Goal: Task Accomplishment & Management: Use online tool/utility

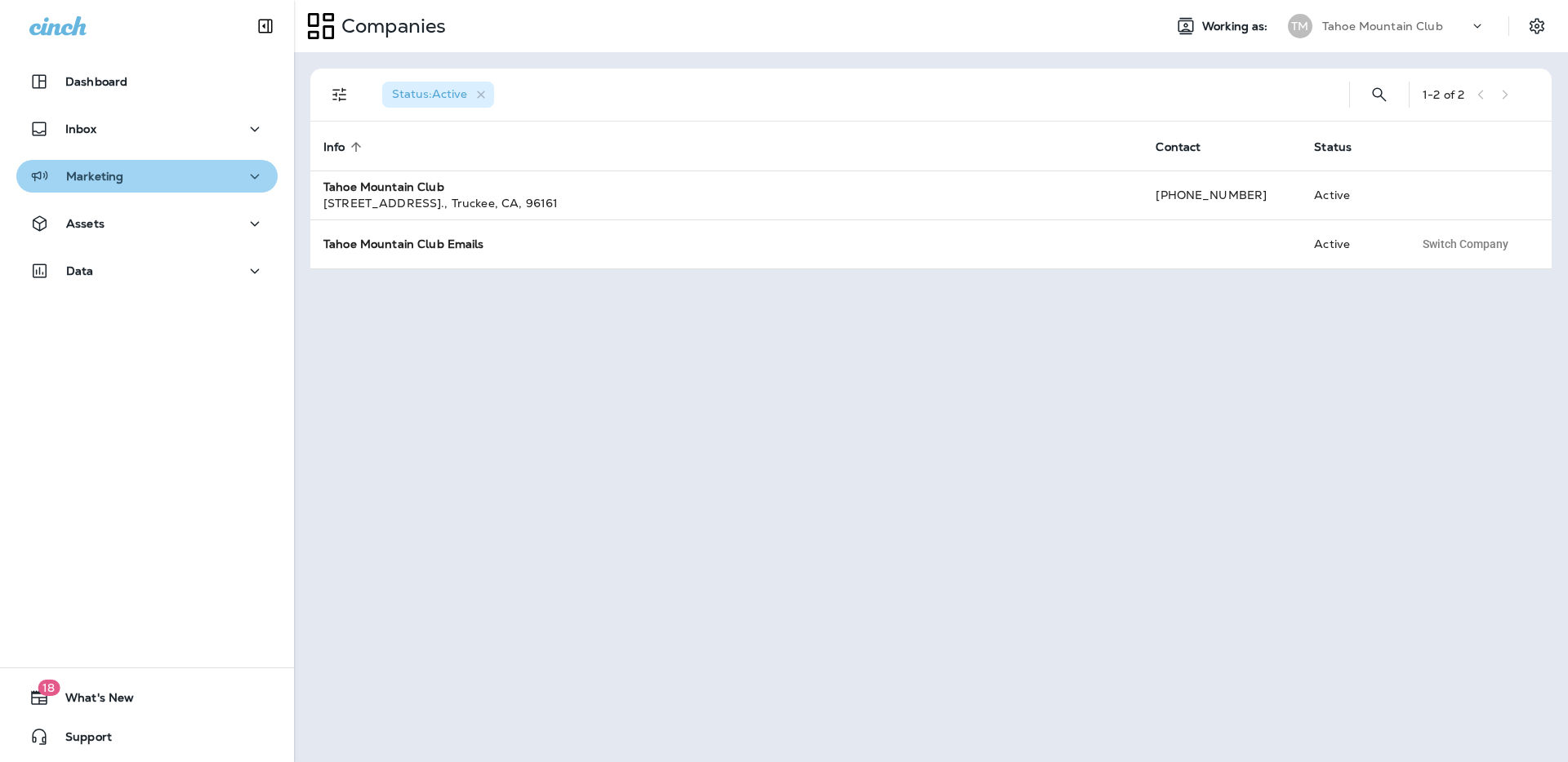
click at [116, 175] on p "Marketing" at bounding box center [94, 176] width 57 height 13
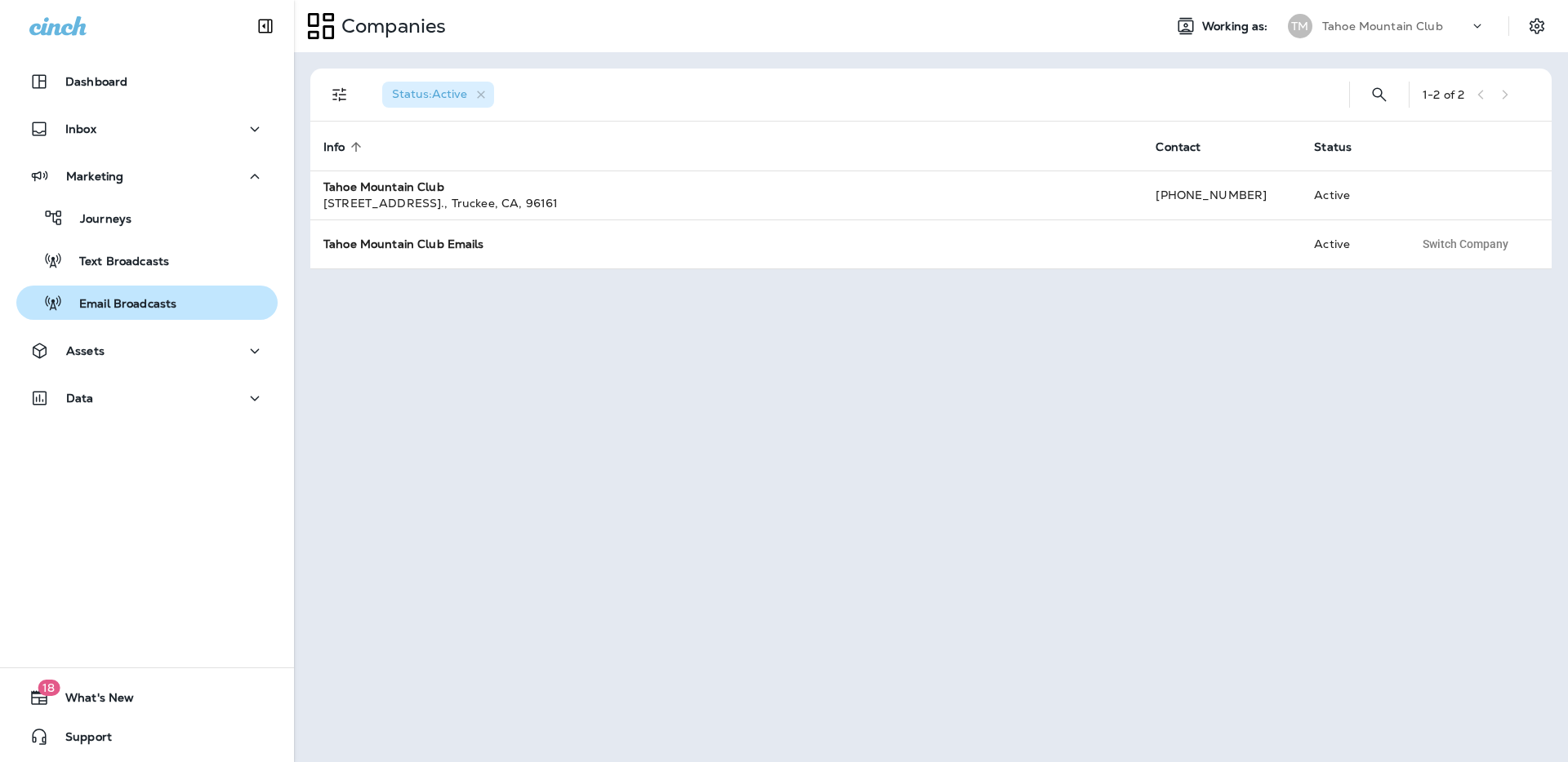
click at [142, 309] on p "Email Broadcasts" at bounding box center [120, 304] width 114 height 16
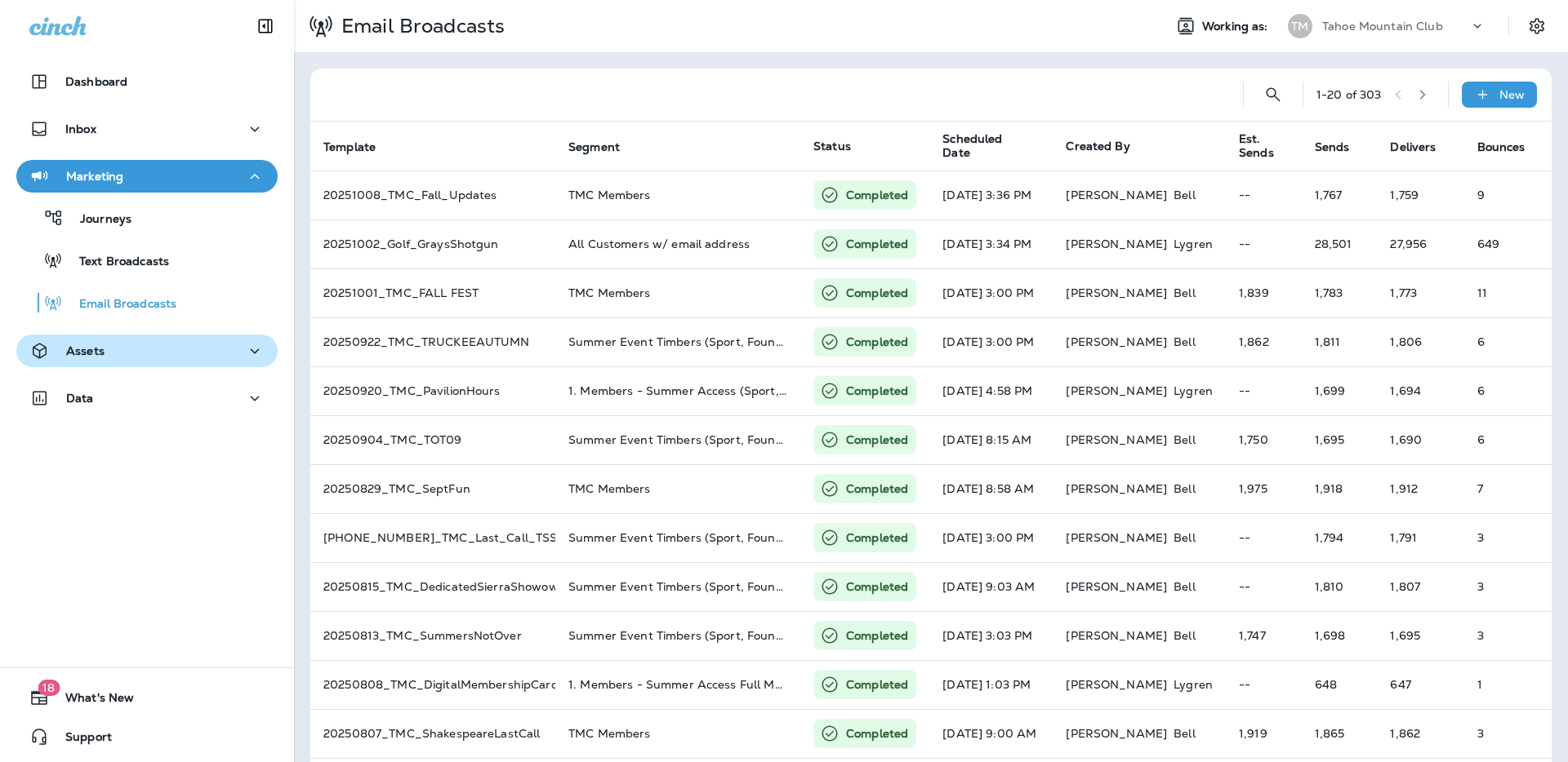
click at [96, 346] on p "Assets" at bounding box center [85, 351] width 38 height 13
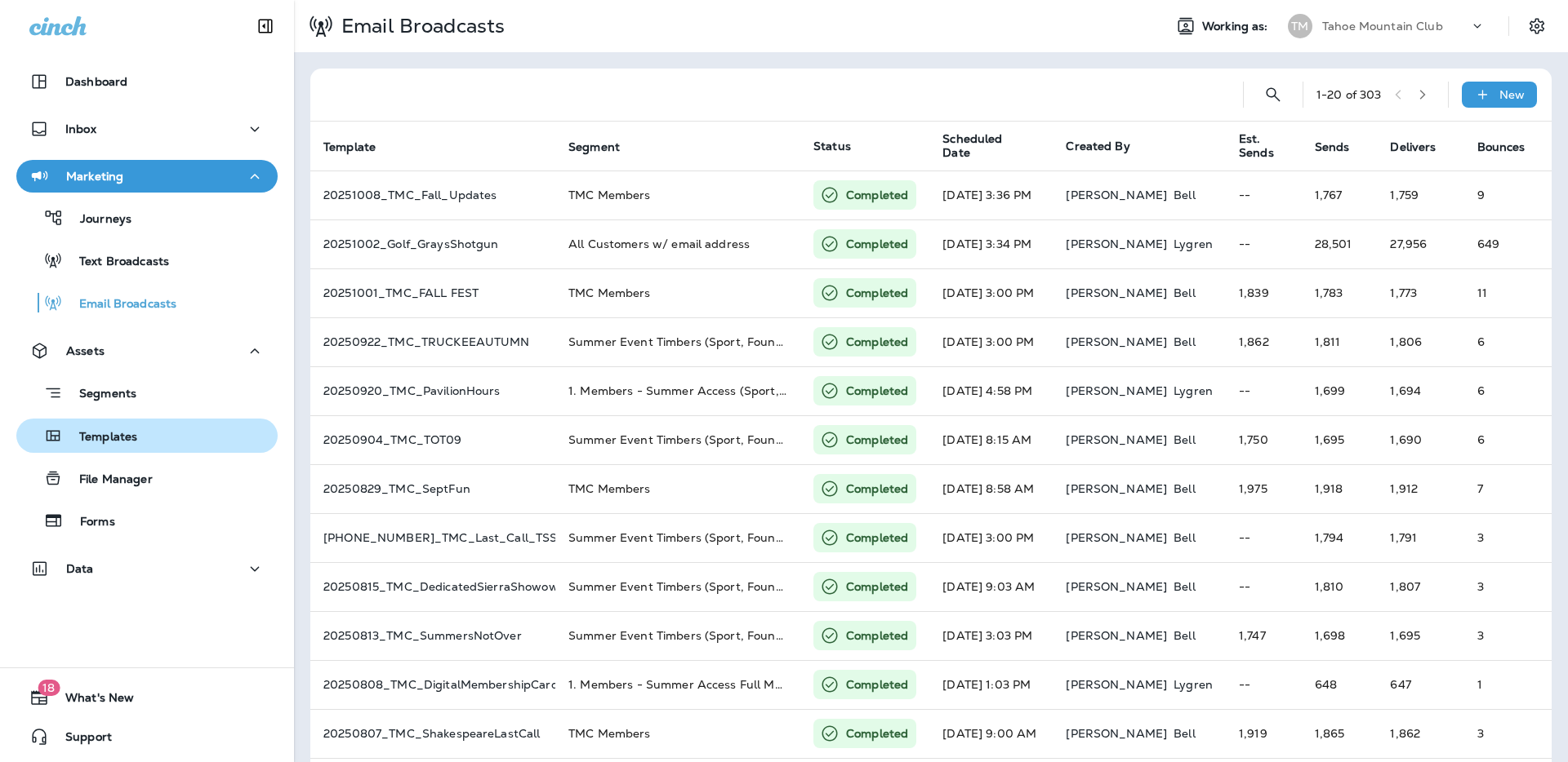
click at [99, 430] on p "Templates" at bounding box center [100, 438] width 74 height 16
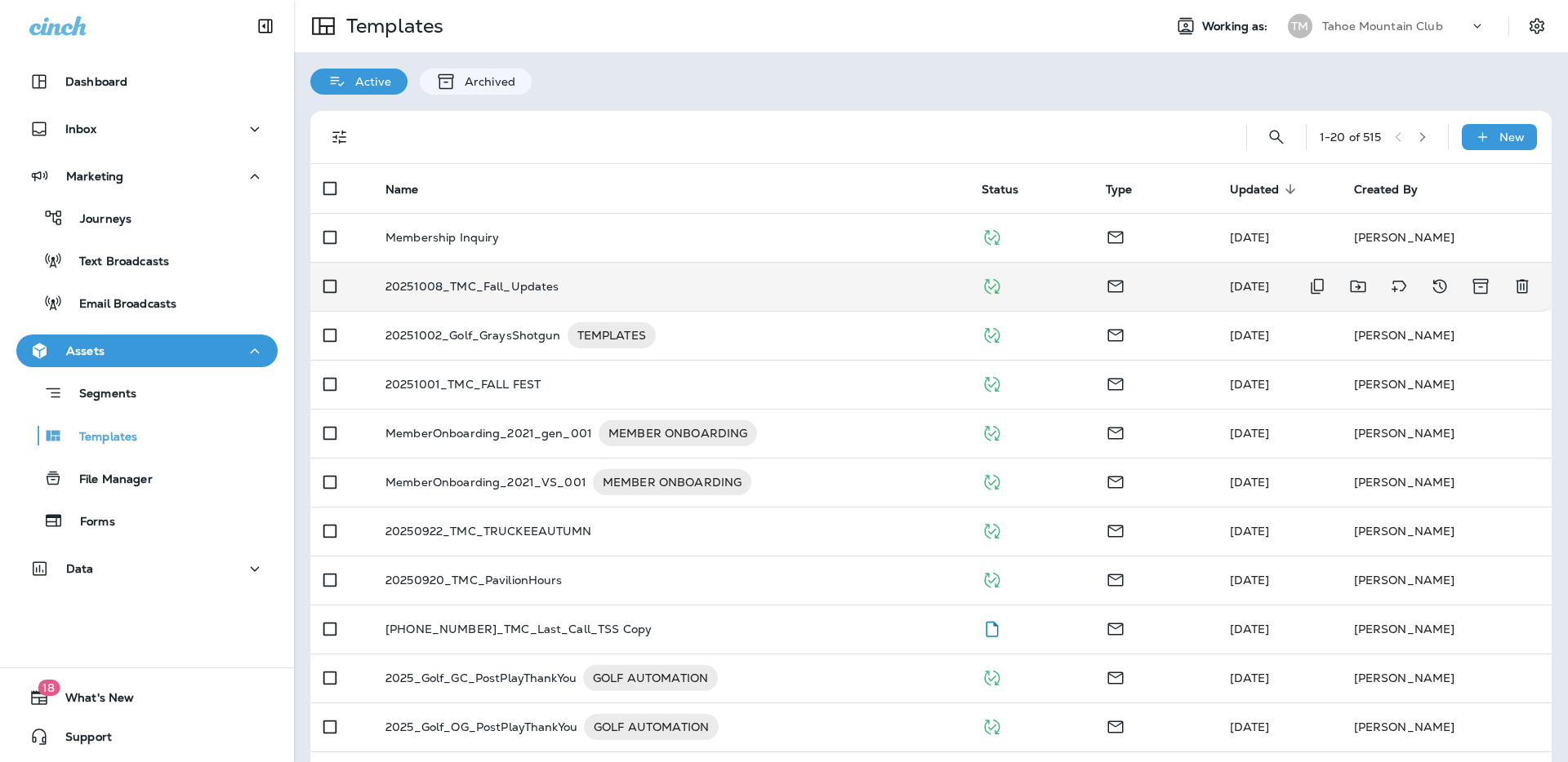
click at [466, 285] on p "20251008_TMC_Fall_Updates" at bounding box center [473, 287] width 174 height 13
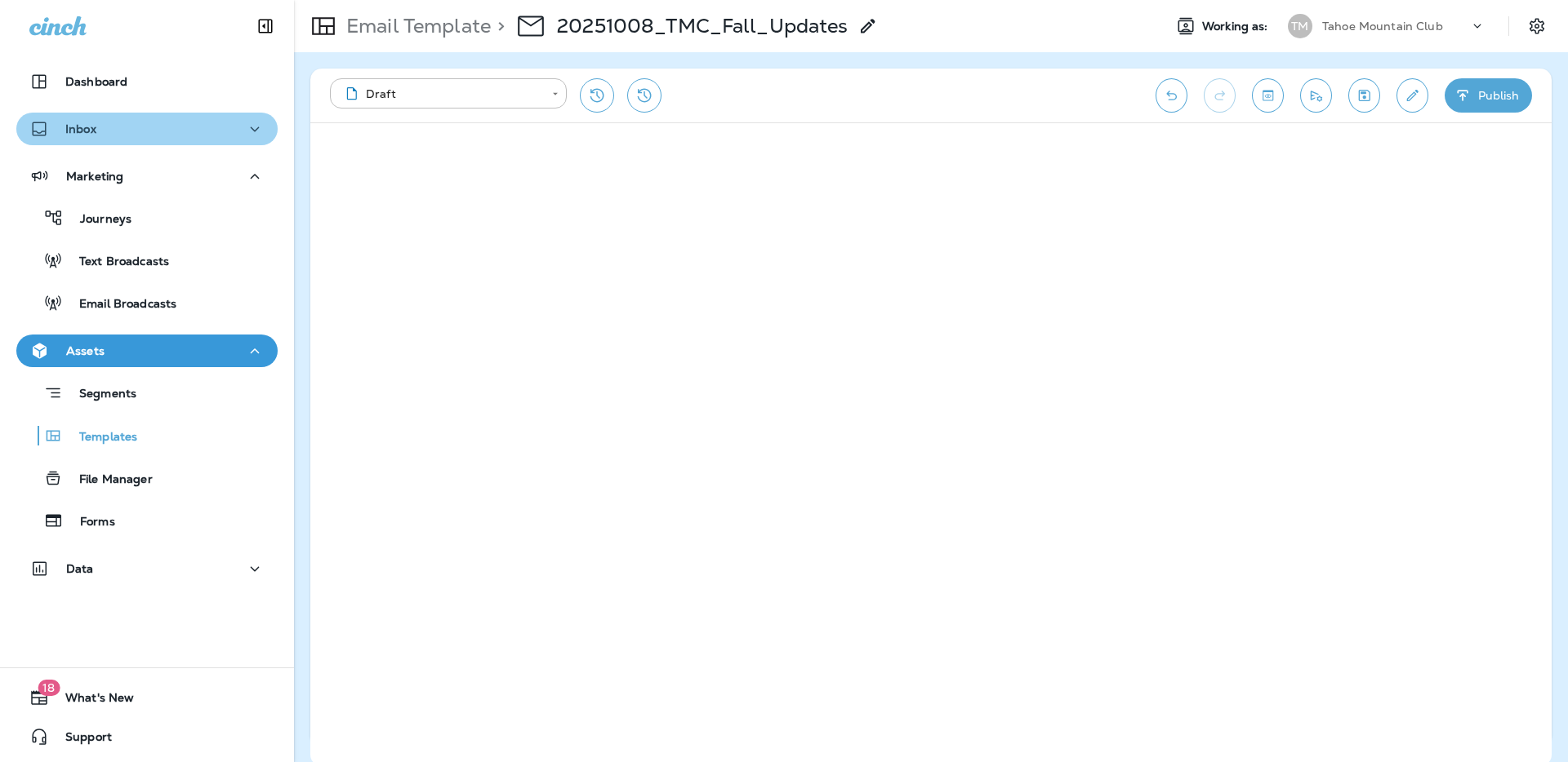
click at [81, 134] on p "Inbox" at bounding box center [81, 129] width 31 height 13
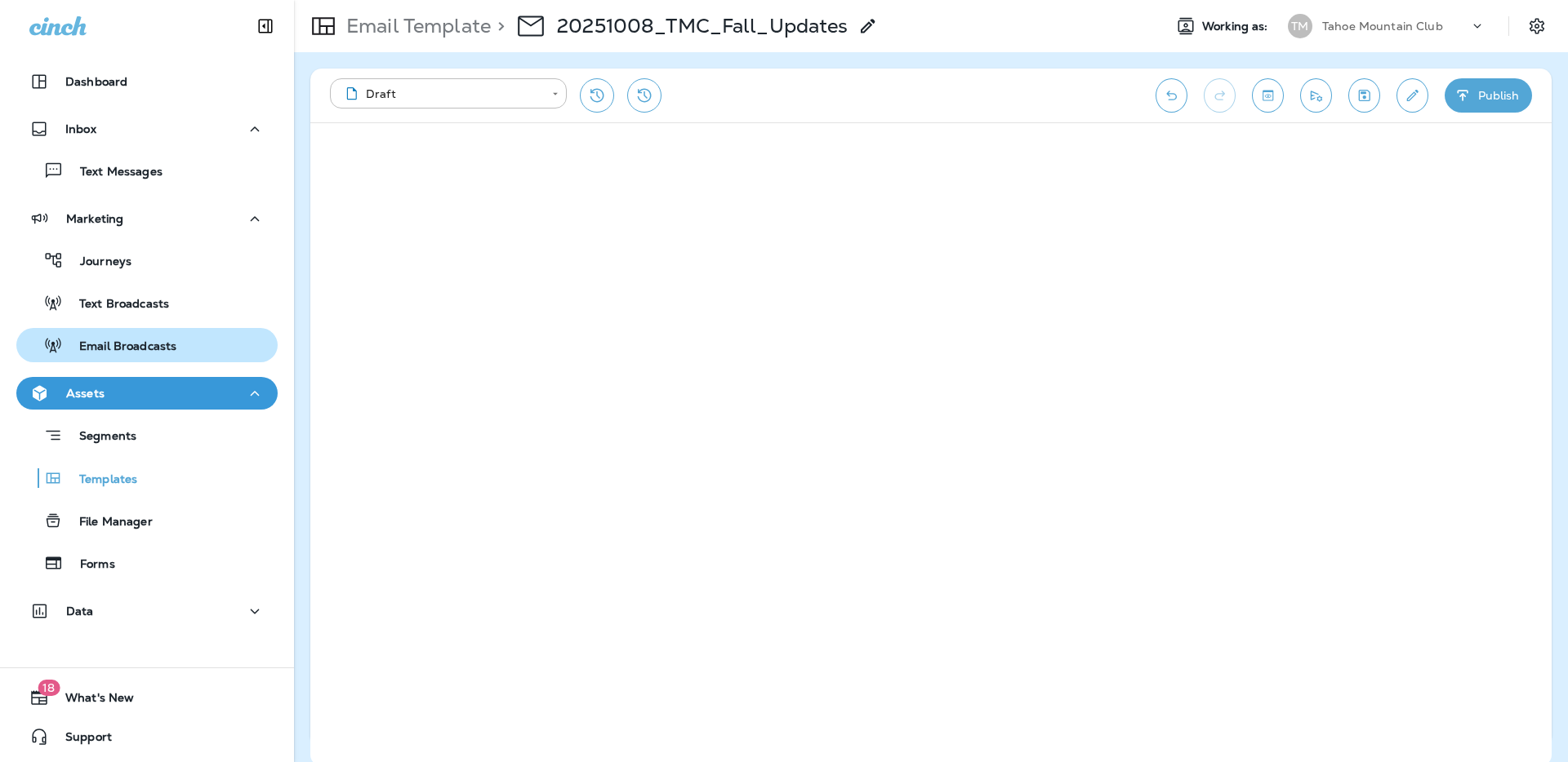
click at [131, 351] on p "Email Broadcasts" at bounding box center [120, 347] width 114 height 16
